Goal: Find specific fact: Find specific fact

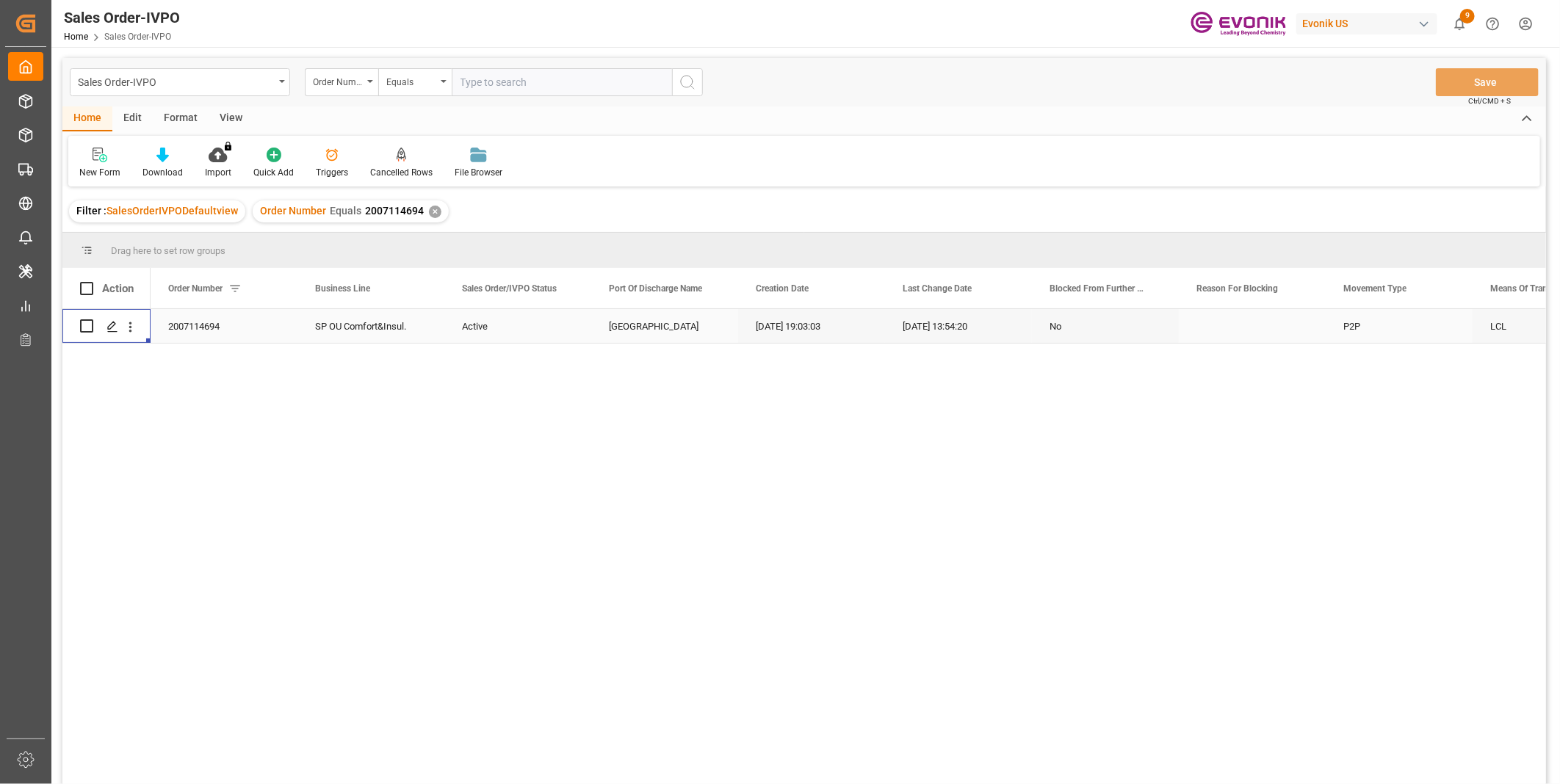
click at [525, 93] on input "text" at bounding box center [562, 82] width 220 height 28
paste input "2007100452"
type input "2007100452"
click at [685, 79] on icon "search button" at bounding box center [688, 82] width 17 height 17
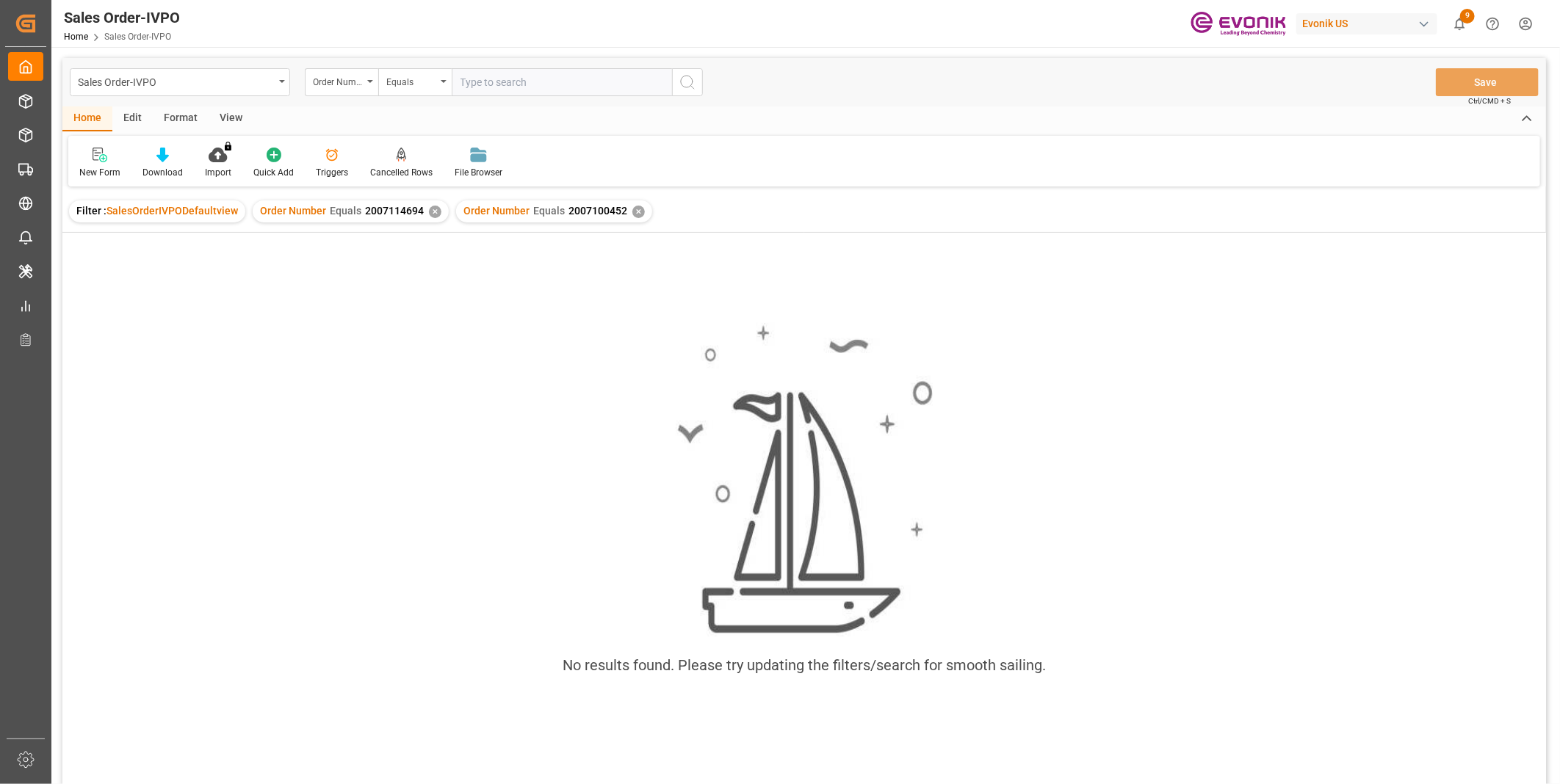
click at [429, 211] on div "✕" at bounding box center [435, 212] width 13 height 13
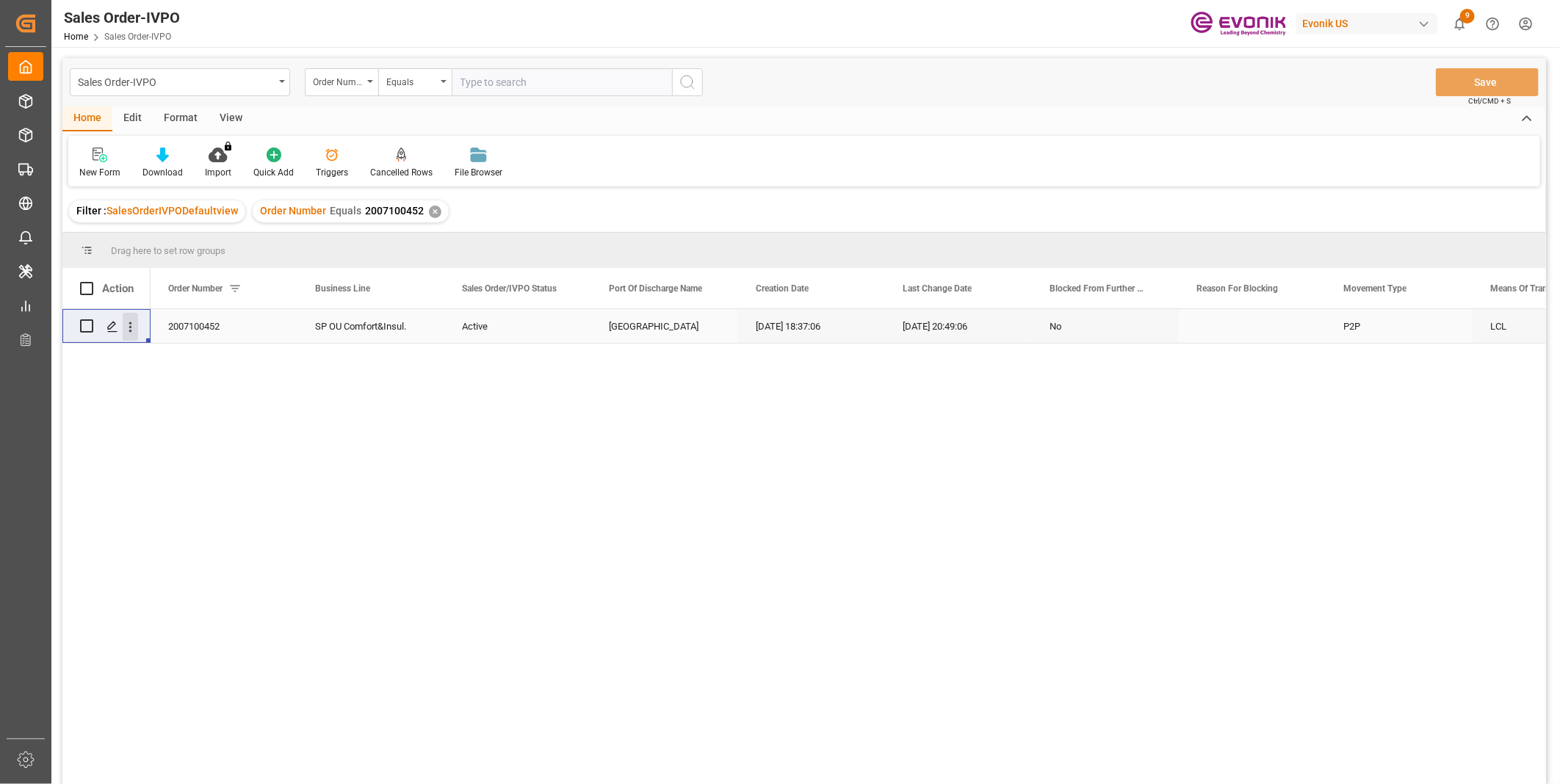
click at [134, 332] on icon "open menu" at bounding box center [130, 328] width 16 height 16
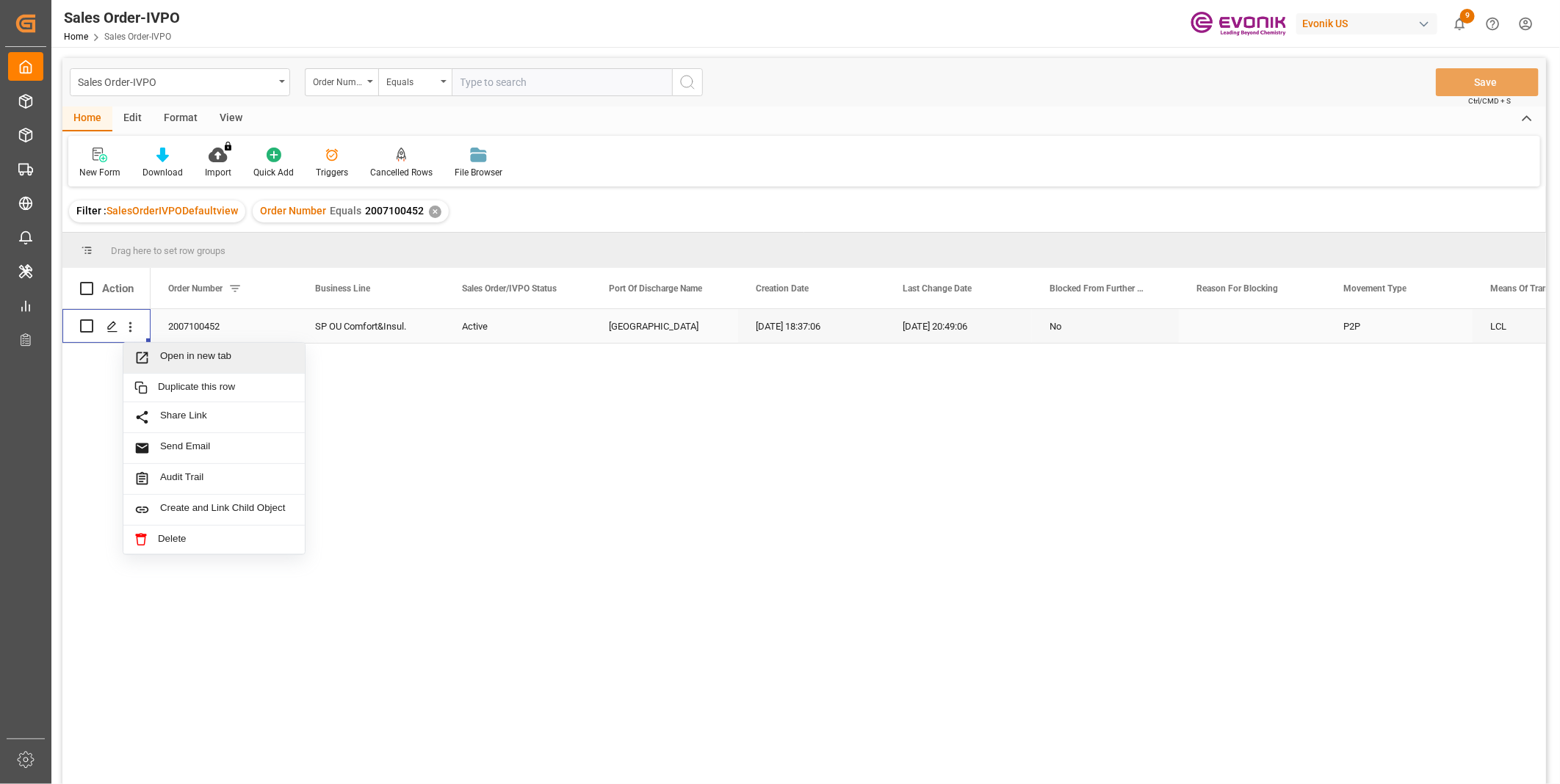
click at [174, 355] on span "Open in new tab" at bounding box center [227, 358] width 134 height 16
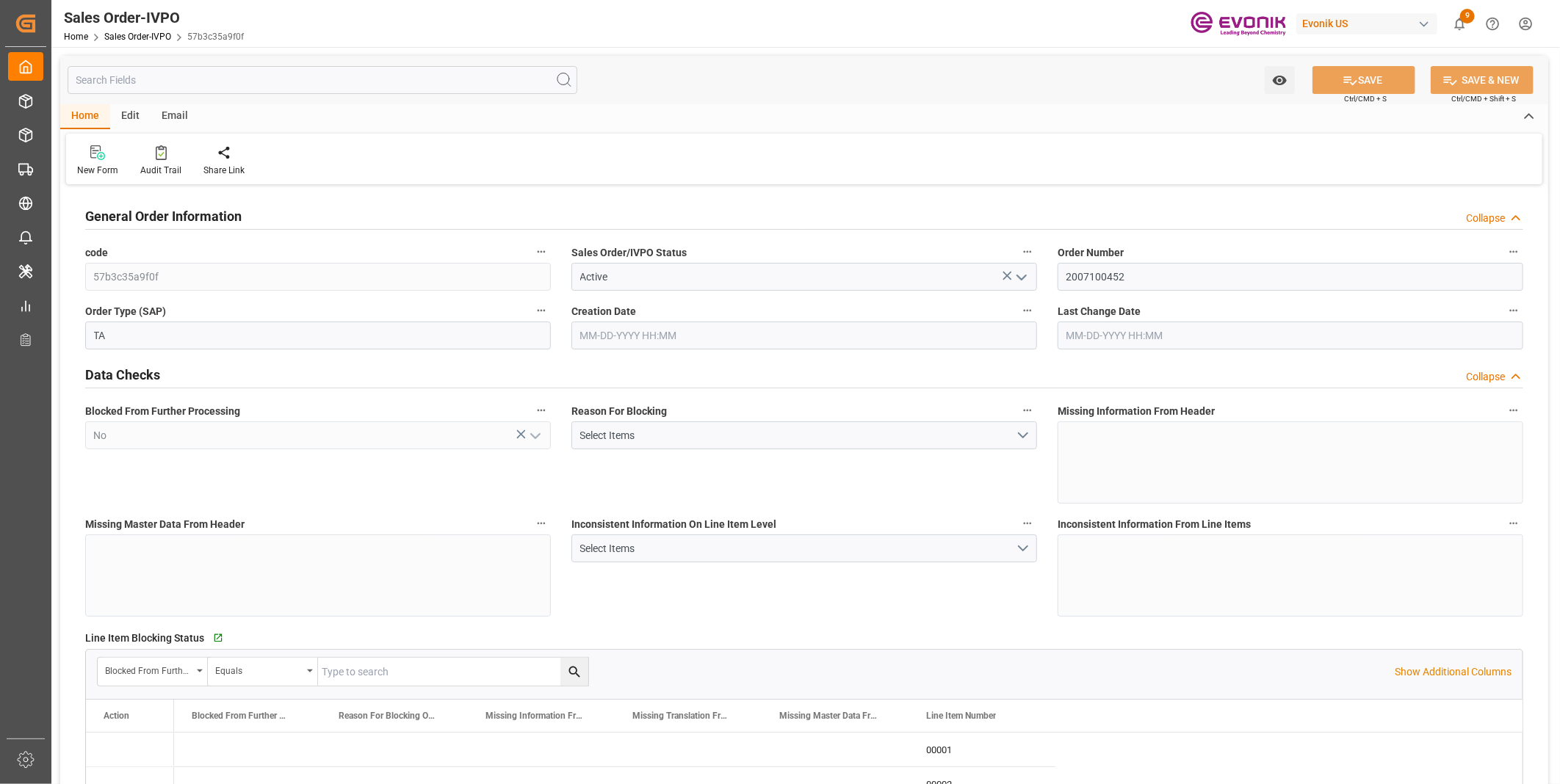
type input "COCTG"
type input "0"
type input "1"
type input "3550.5"
type input "07-17-2025 18:37"
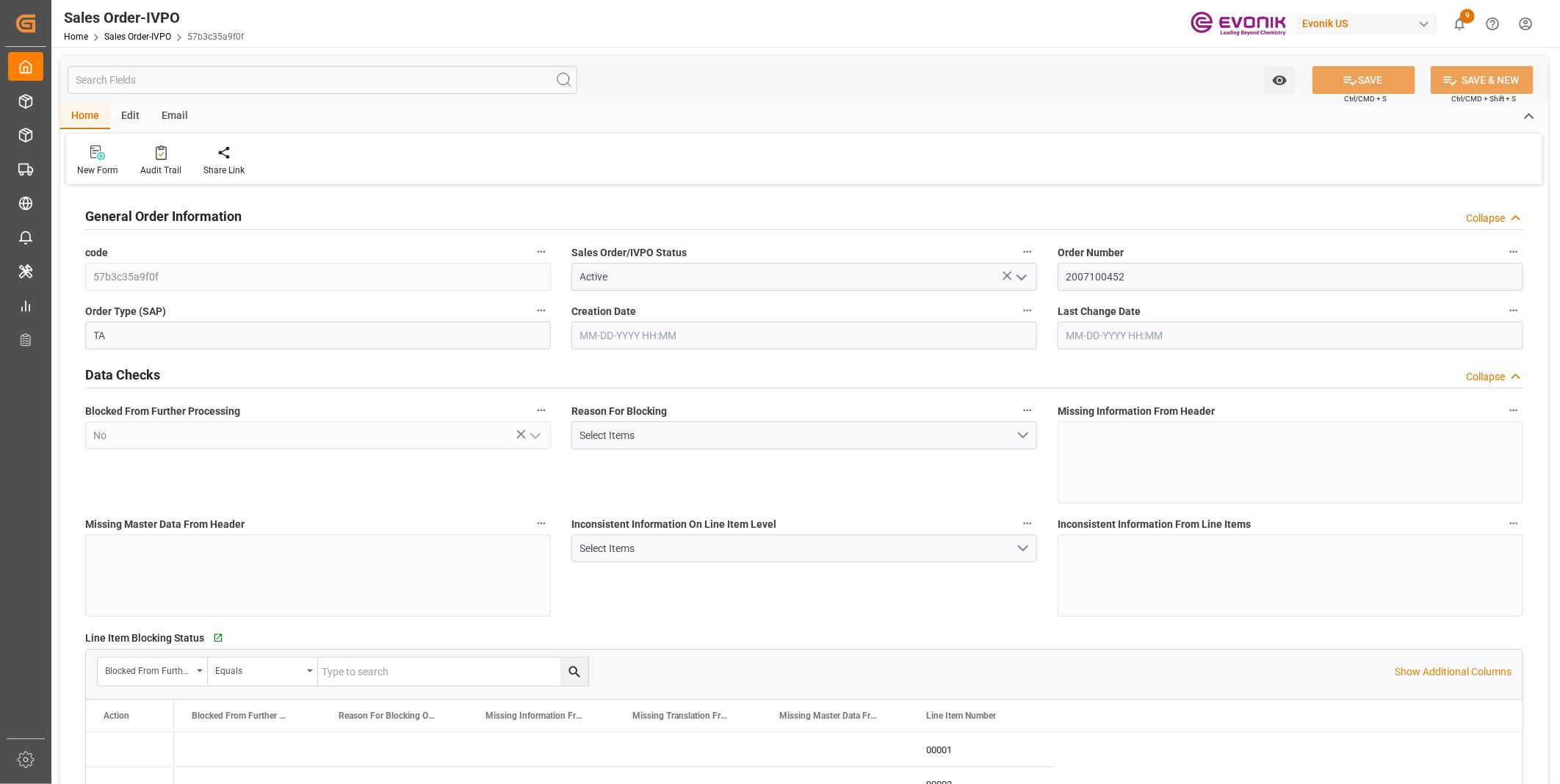
type input "07-31-2025 20:49"
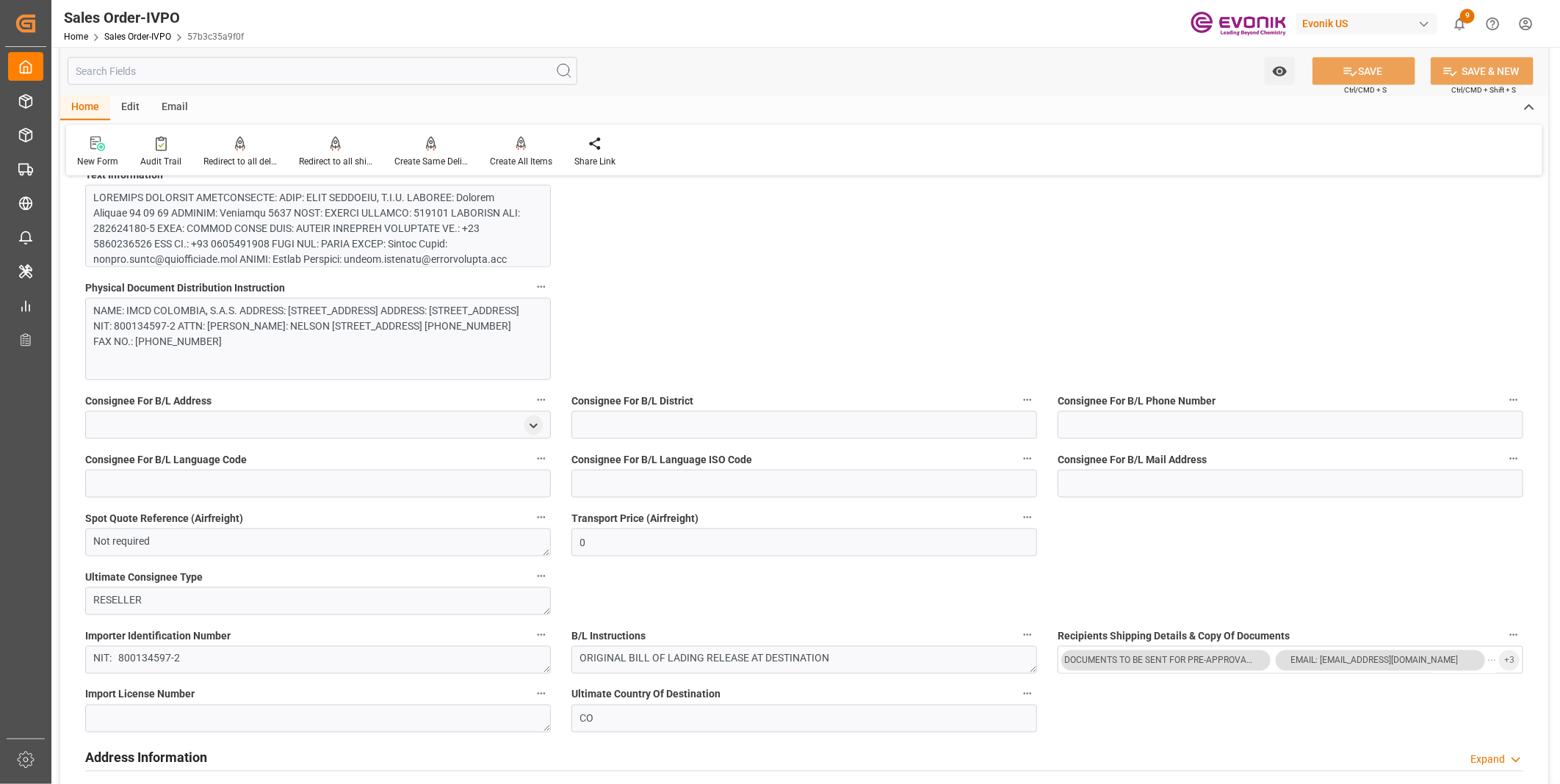
scroll to position [1061, 0]
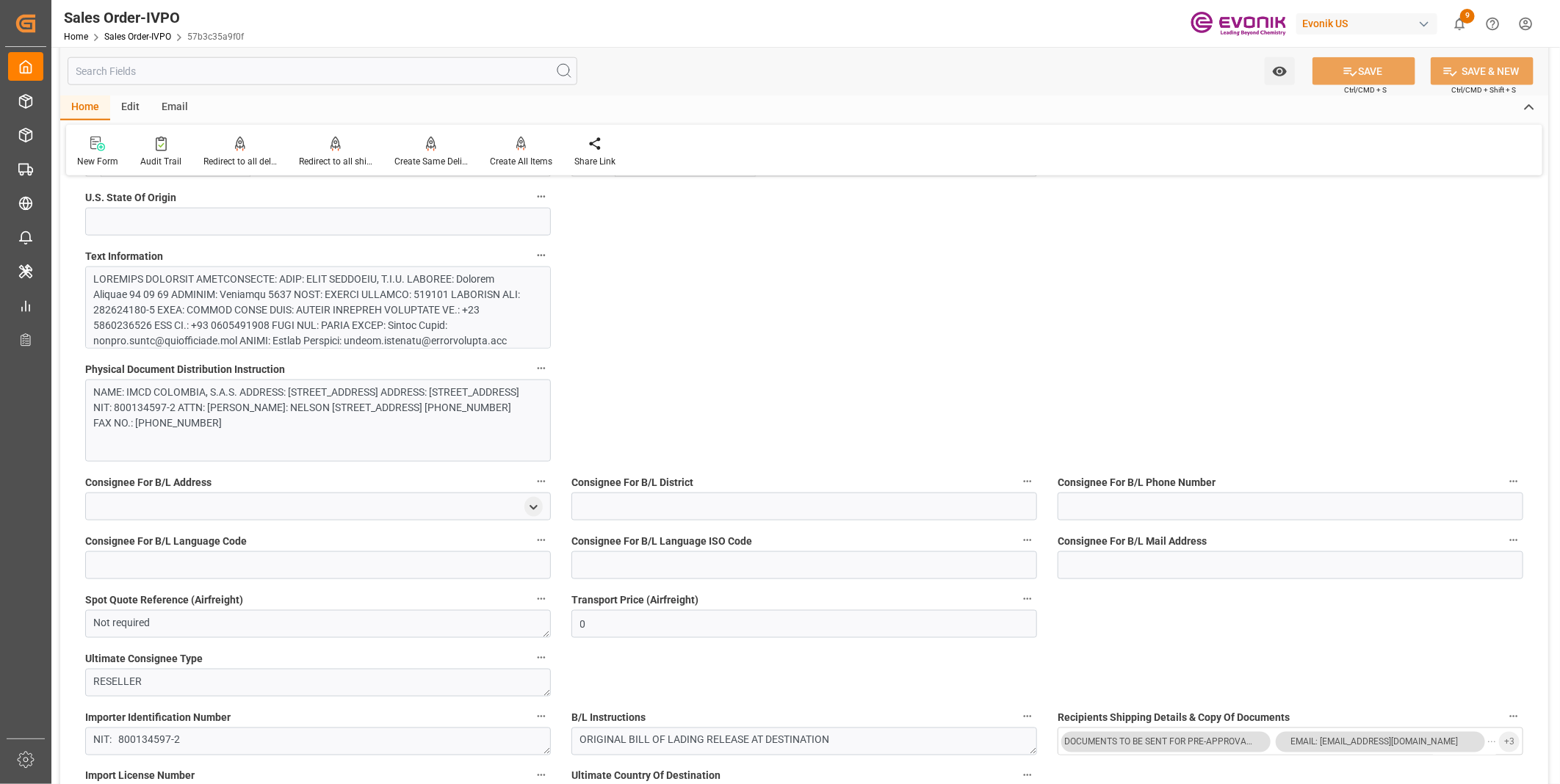
click at [233, 303] on div at bounding box center [312, 456] width 435 height 370
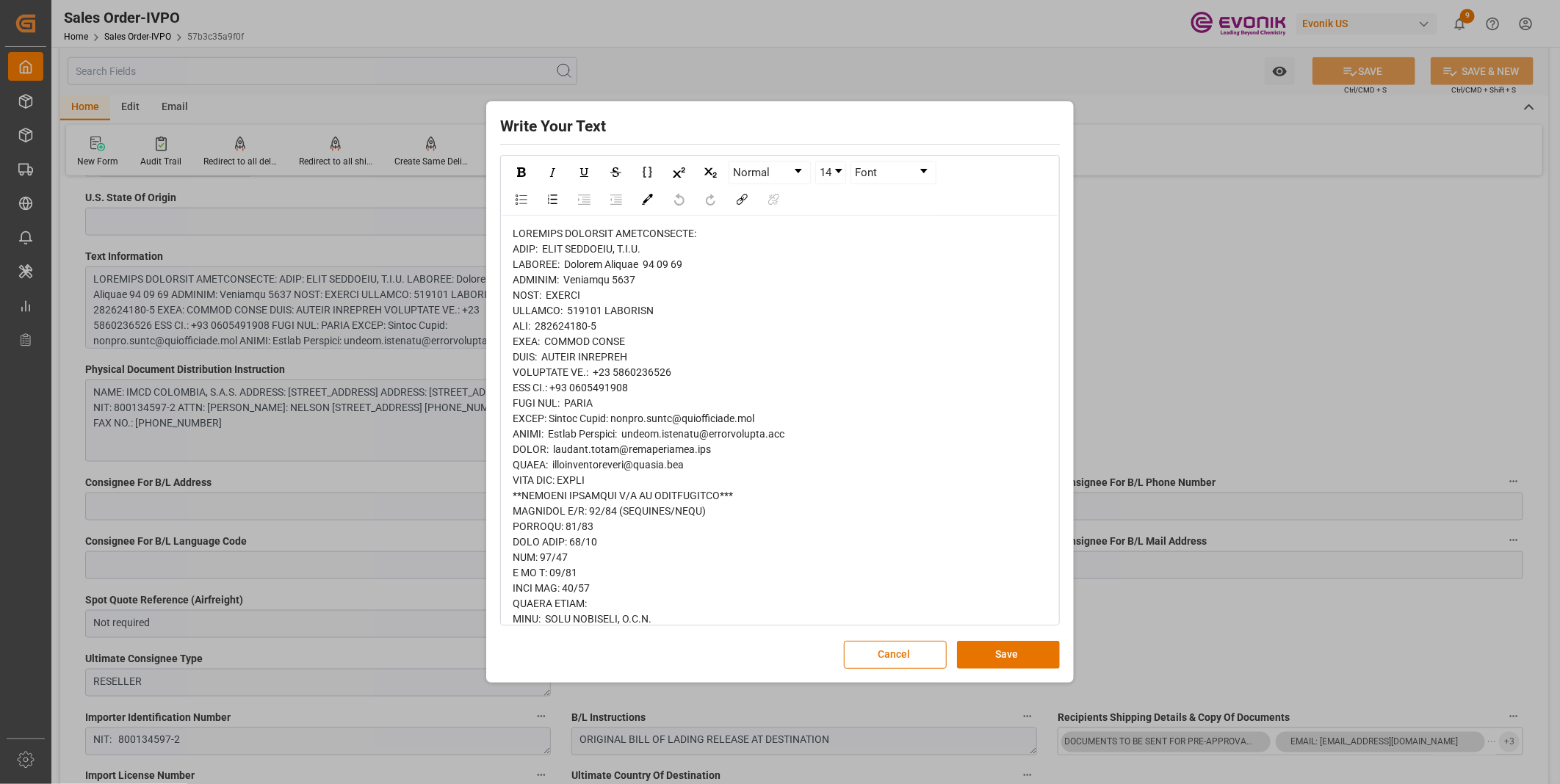
click at [683, 247] on div "rdw-editor" at bounding box center [780, 781] width 535 height 1110
drag, startPoint x: 626, startPoint y: 343, endPoint x: 545, endPoint y: 343, distance: 81.0
click at [545, 343] on div "rdw-editor" at bounding box center [780, 781] width 535 height 1110
click at [611, 333] on div "rdw-editor" at bounding box center [780, 781] width 535 height 1110
drag, startPoint x: 622, startPoint y: 338, endPoint x: 546, endPoint y: 345, distance: 76.3
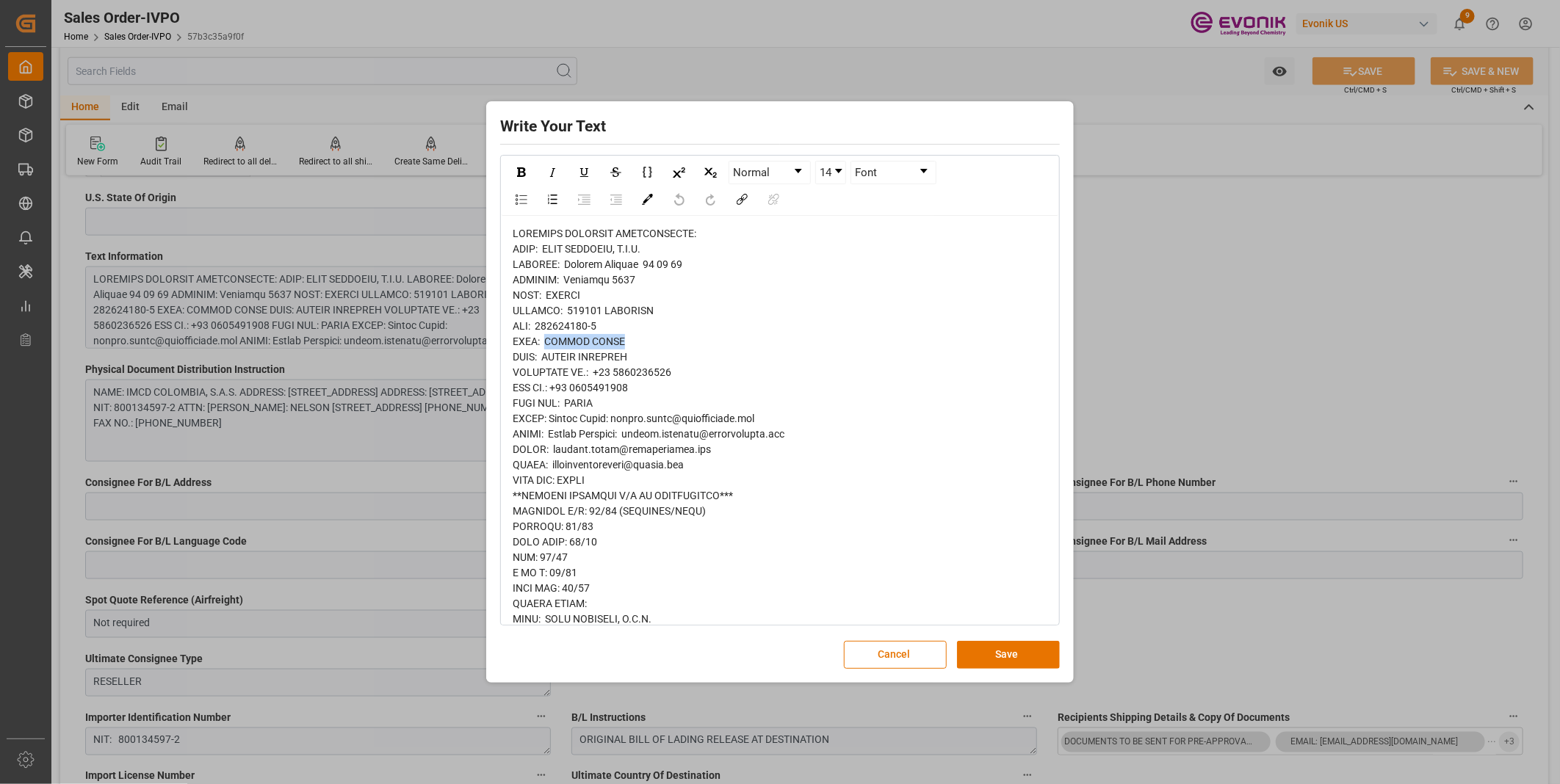
click at [546, 345] on div "rdw-editor" at bounding box center [780, 781] width 535 height 1110
copy span "JAVIER ROJAS"
drag, startPoint x: 651, startPoint y: 353, endPoint x: 536, endPoint y: 351, distance: 115.0
click at [536, 351] on div "rdw-editor" at bounding box center [780, 781] width 535 height 1110
copy span ": NELSON CALLEJAS"
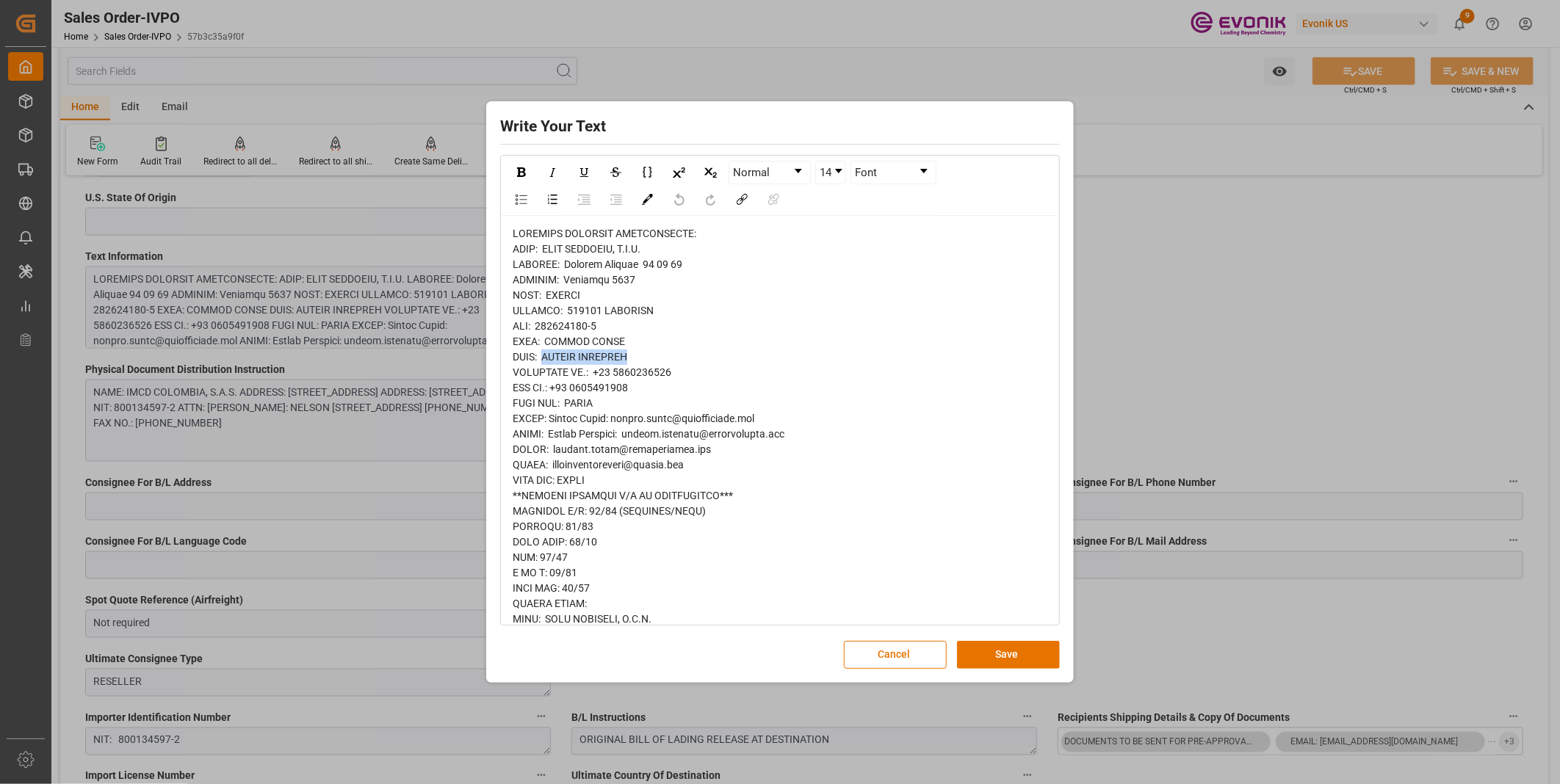
copy span "NELSON CALLEJAS"
click at [845, 460] on div "rdw-editor" at bounding box center [780, 781] width 535 height 1110
drag, startPoint x: 663, startPoint y: 247, endPoint x: 551, endPoint y: 244, distance: 112.0
click at [551, 244] on div "rdw-editor" at bounding box center [780, 781] width 535 height 1110
copy span "IMCD COLOMBIA, S.A.S."
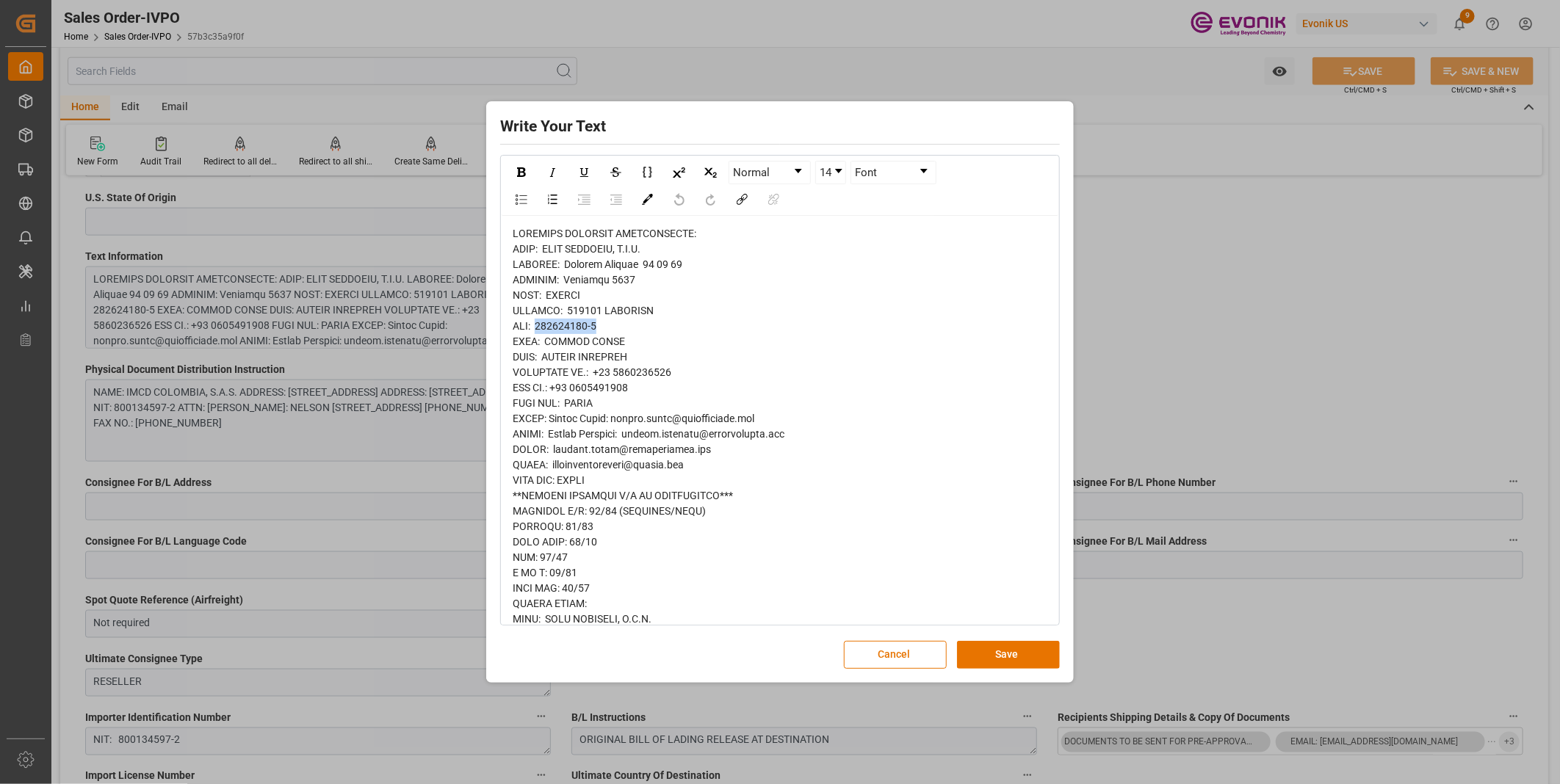
drag, startPoint x: 605, startPoint y: 325, endPoint x: 539, endPoint y: 328, distance: 66.1
click at [539, 328] on div "rdw-editor" at bounding box center [780, 781] width 535 height 1110
copy span "800134597-2"
drag, startPoint x: 681, startPoint y: 370, endPoint x: 593, endPoint y: 369, distance: 88.0
click at [593, 369] on div "rdw-editor" at bounding box center [780, 781] width 535 height 1110
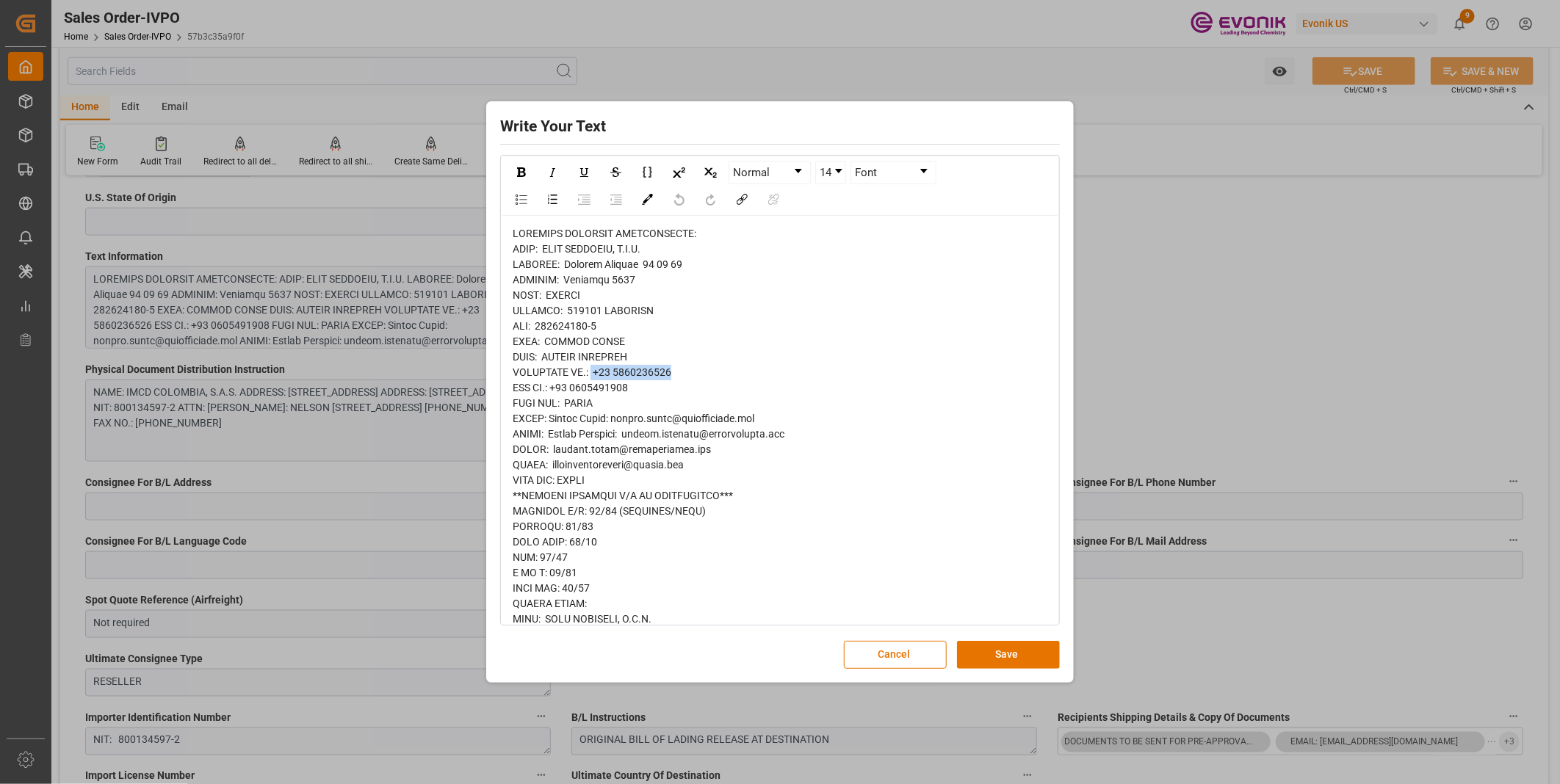
copy span "+57 3184841381"
drag, startPoint x: 755, startPoint y: 417, endPoint x: 625, endPoint y: 419, distance: 130.0
click at [605, 417] on div "rdw-editor" at bounding box center [780, 781] width 535 height 1110
copy span "javier.rojas@imcdcolombia.com"
click at [674, 279] on div "rdw-editor" at bounding box center [780, 781] width 535 height 1110
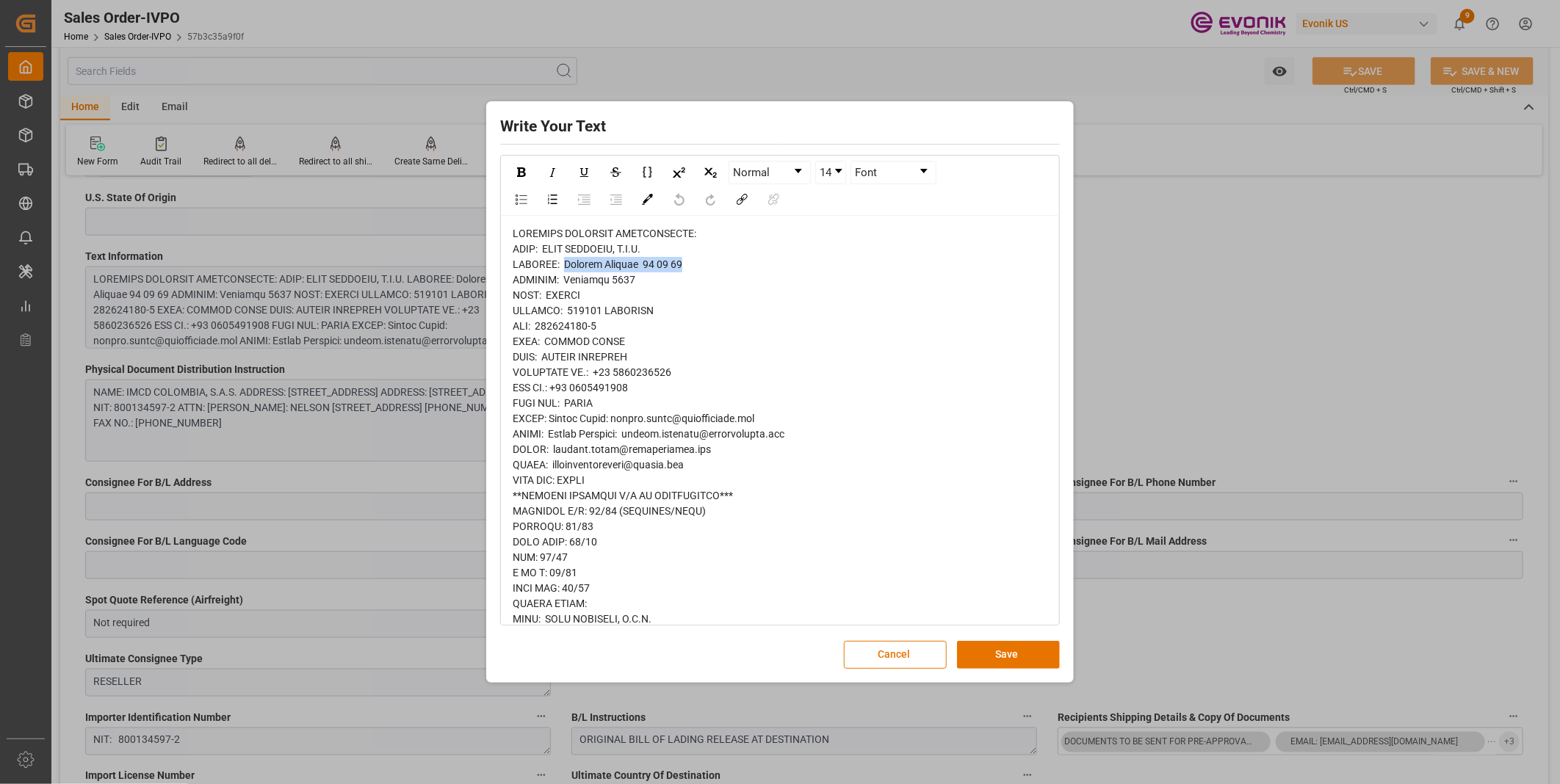
drag, startPoint x: 687, startPoint y: 262, endPoint x: 567, endPoint y: 263, distance: 120.0
click at [567, 263] on div "rdw-editor" at bounding box center [780, 781] width 535 height 1110
copy span "Avenida Carrera 19 95 20"
drag, startPoint x: 630, startPoint y: 276, endPoint x: 568, endPoint y: 277, distance: 62.0
click at [568, 277] on div "rdw-editor" at bounding box center [780, 781] width 535 height 1110
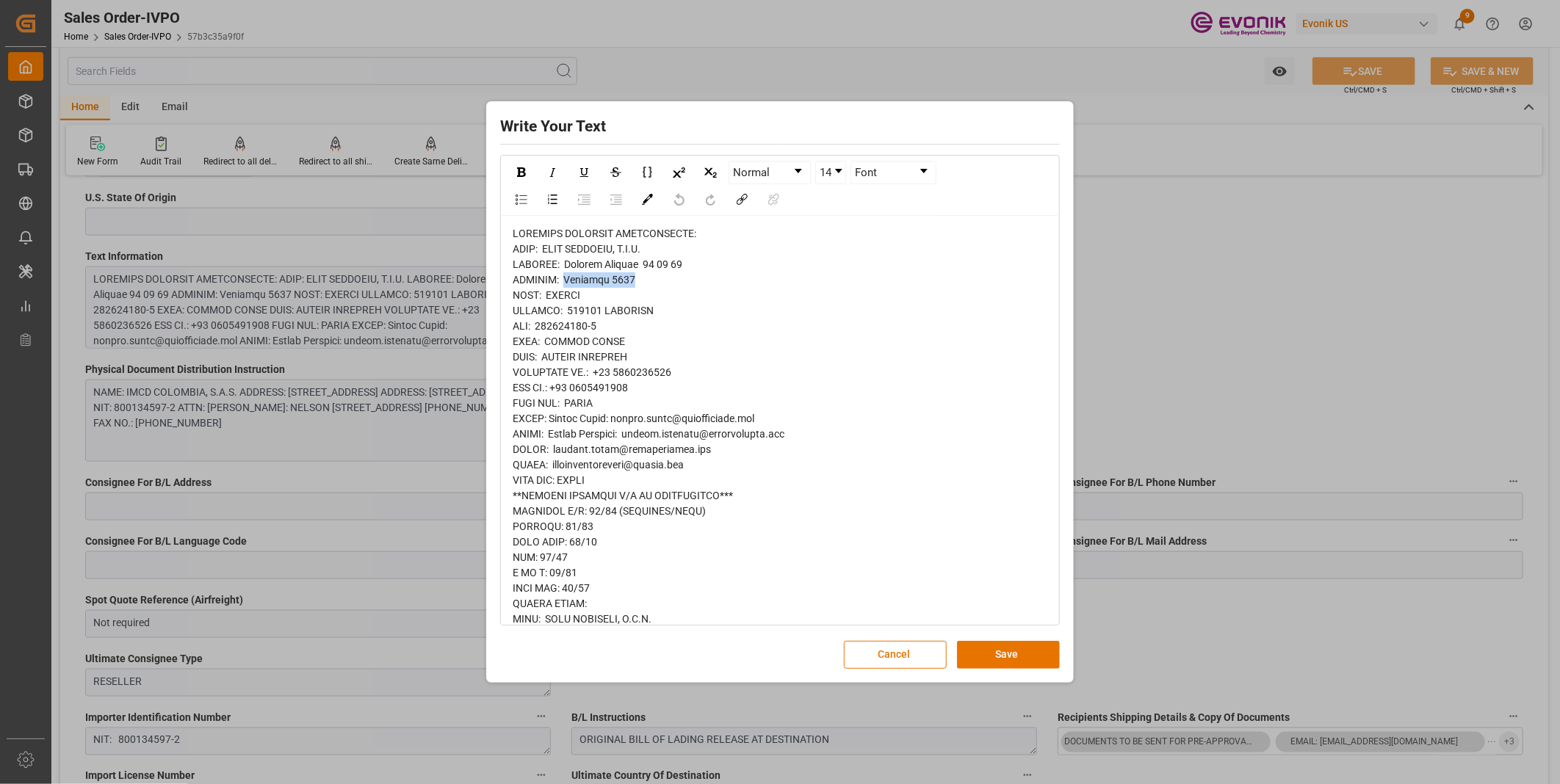
copy span "Officina 1201"
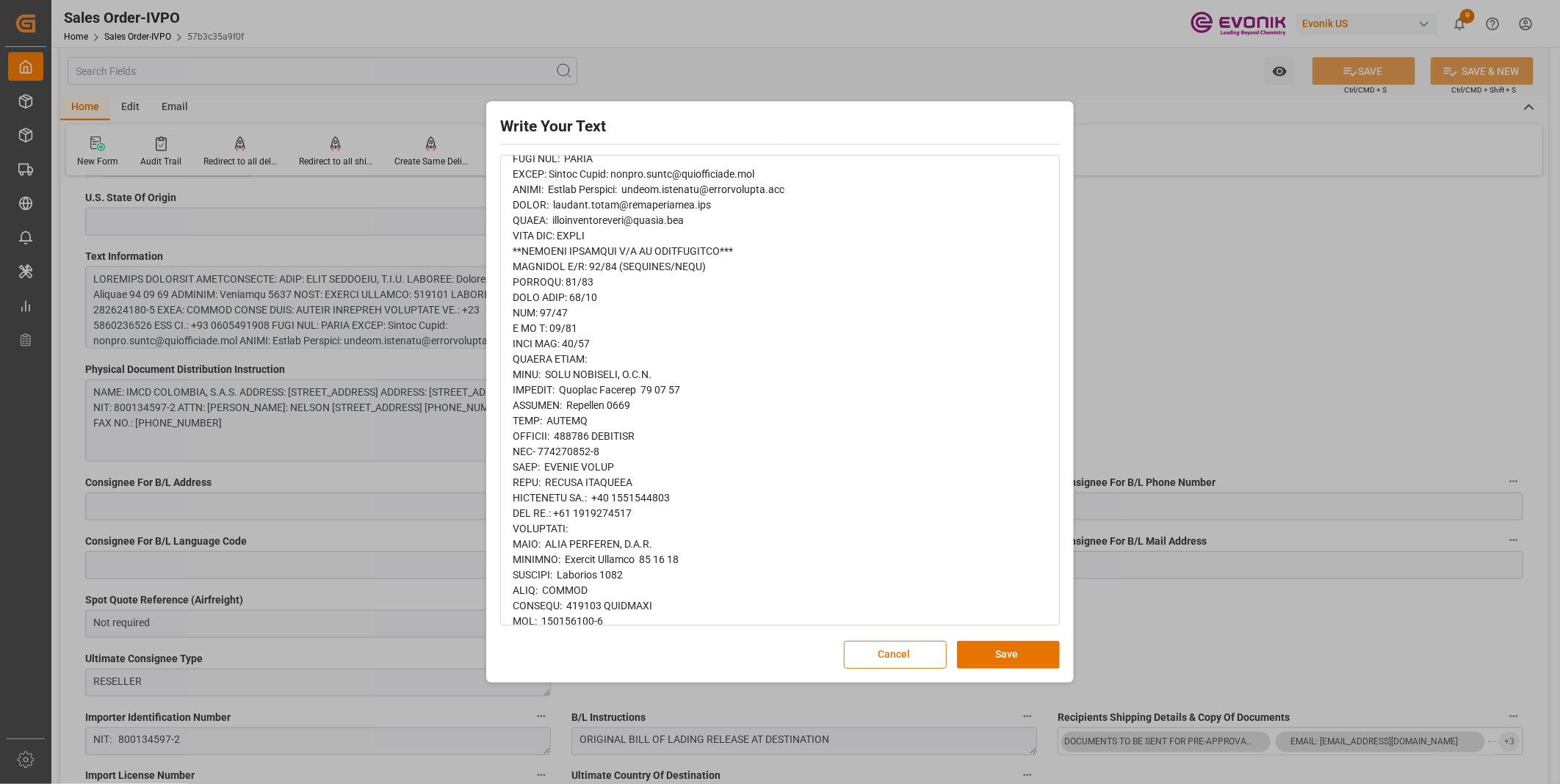
scroll to position [82, 0]
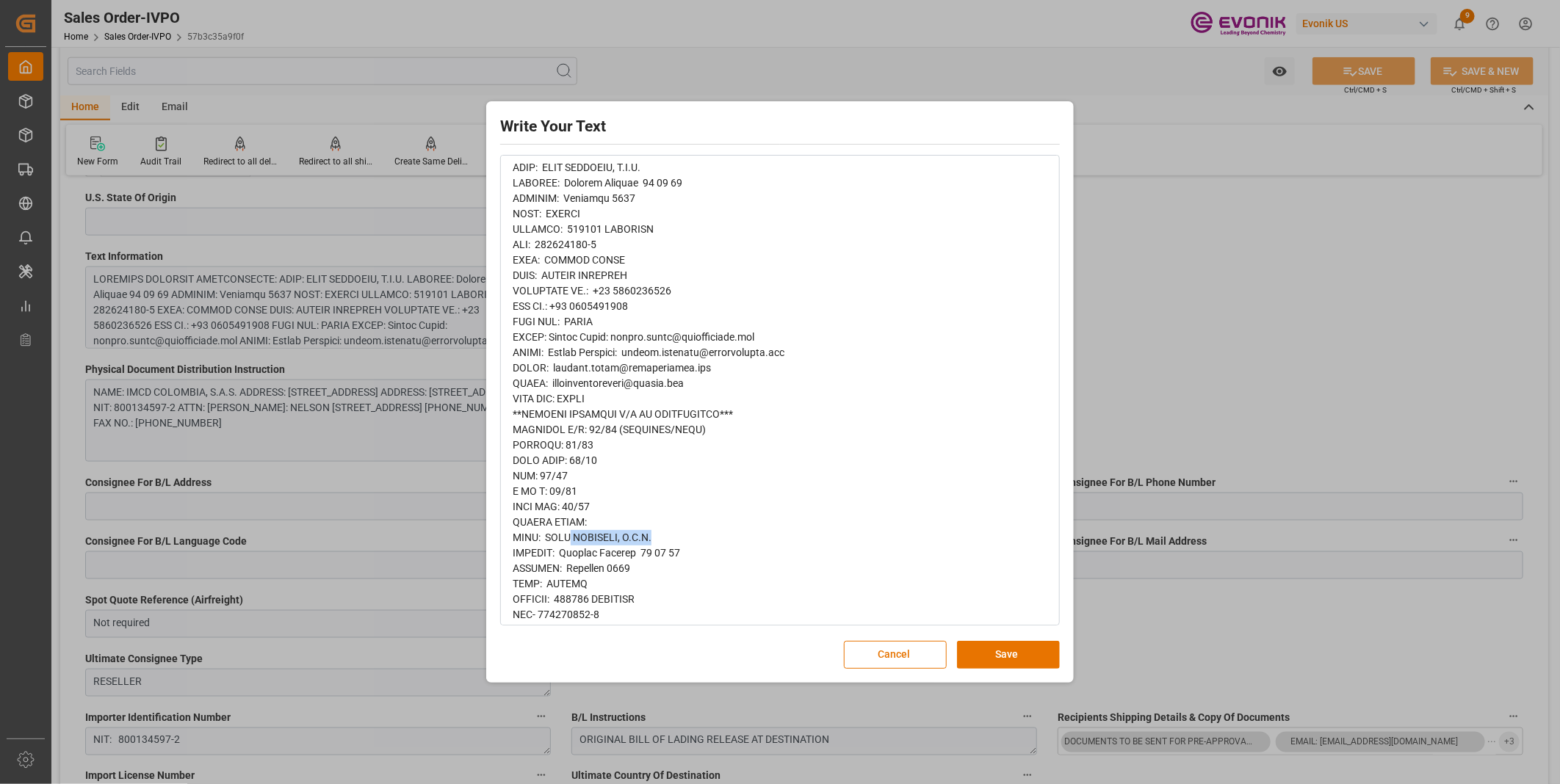
drag, startPoint x: 670, startPoint y: 540, endPoint x: 574, endPoint y: 538, distance: 96.0
click at [574, 538] on div "rdw-editor" at bounding box center [780, 699] width 535 height 1110
click at [627, 573] on div "rdw-editor" at bounding box center [780, 699] width 535 height 1110
drag, startPoint x: 670, startPoint y: 533, endPoint x: 549, endPoint y: 534, distance: 121.0
click at [549, 534] on div "rdw-editor" at bounding box center [780, 699] width 535 height 1110
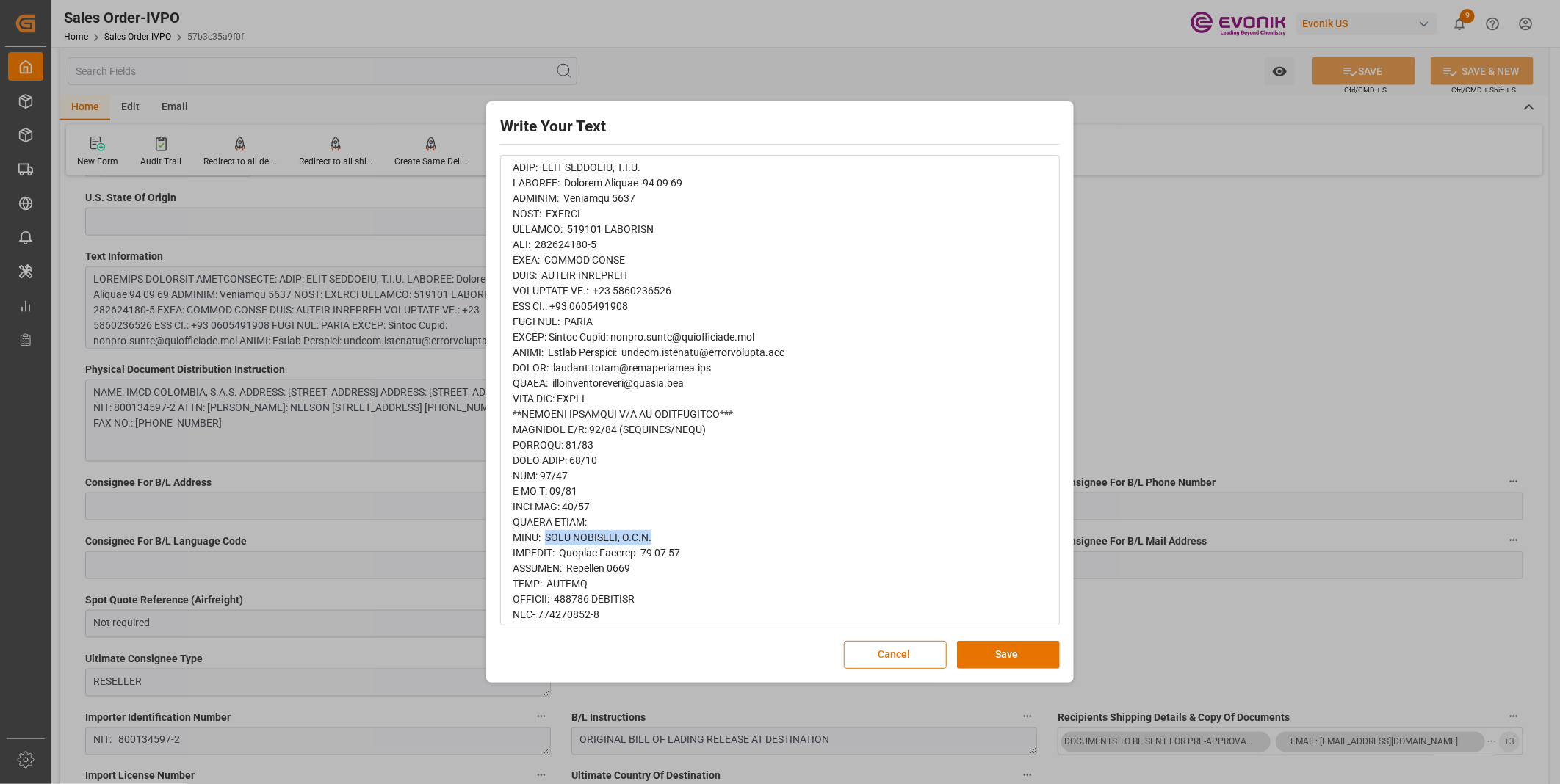
click at [1005, 327] on div "rdw-editor" at bounding box center [780, 699] width 535 height 1110
click at [856, 546] on div "rdw-editor" at bounding box center [780, 699] width 535 height 1110
click at [780, 520] on div "rdw-editor" at bounding box center [780, 699] width 535 height 1110
click at [579, 598] on span "rdw-editor" at bounding box center [703, 699] width 380 height 1107
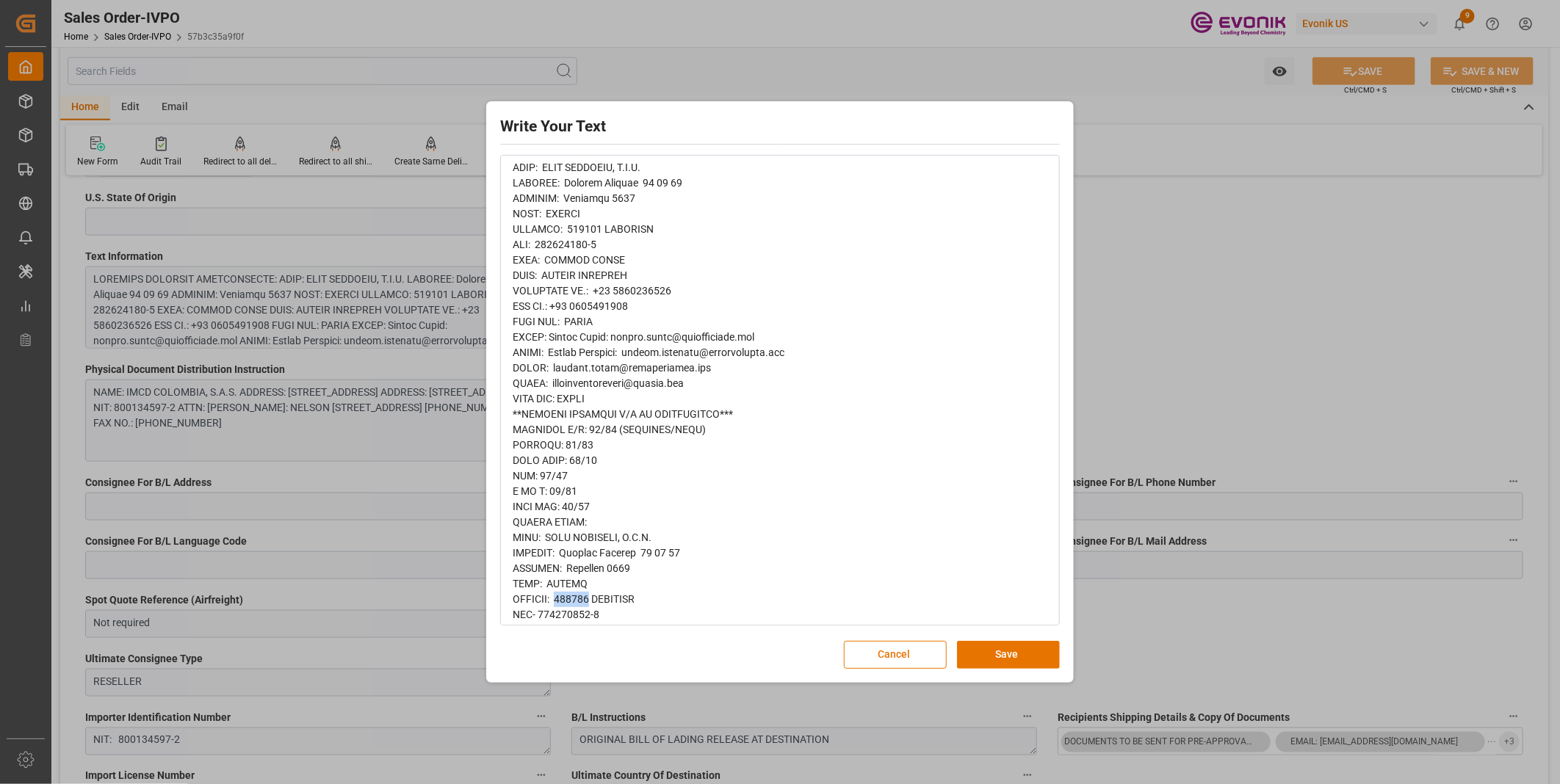
drag, startPoint x: 1315, startPoint y: 260, endPoint x: 1259, endPoint y: 214, distance: 72.5
click at [1315, 260] on div "Write Your Text Normal 14 Font Cancel Save" at bounding box center [780, 392] width 1560 height 784
